Goal: Task Accomplishment & Management: Complete application form

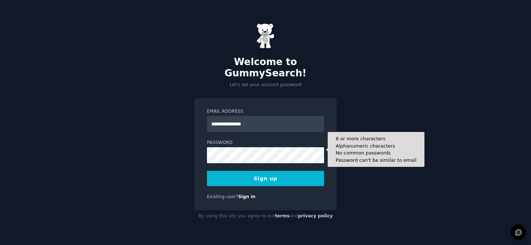
type input "**********"
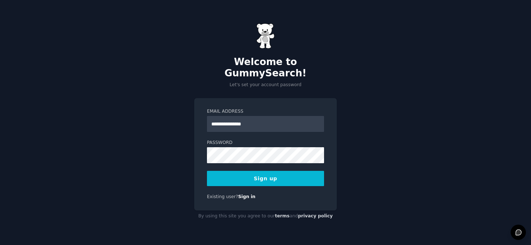
click at [290, 171] on button "Sign up" at bounding box center [265, 178] width 117 height 15
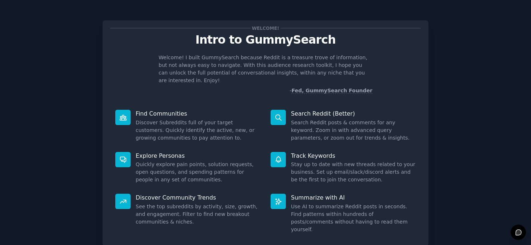
click at [124, 198] on icon at bounding box center [123, 202] width 8 height 8
click at [183, 194] on p "Discover Community Trends" at bounding box center [198, 198] width 125 height 8
click at [277, 198] on icon at bounding box center [279, 202] width 8 height 8
click at [318, 194] on p "Summarize with AI" at bounding box center [353, 198] width 125 height 8
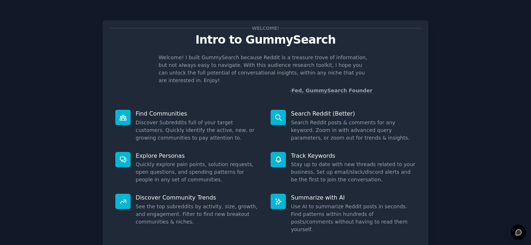
scroll to position [39, 0]
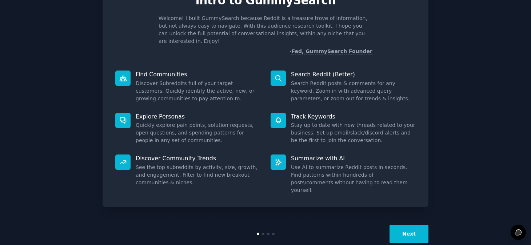
click at [403, 225] on button "Next" at bounding box center [409, 234] width 39 height 18
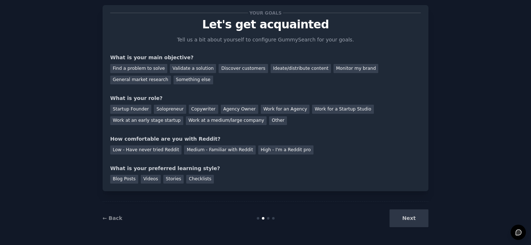
scroll to position [15, 0]
